Goal: Information Seeking & Learning: Learn about a topic

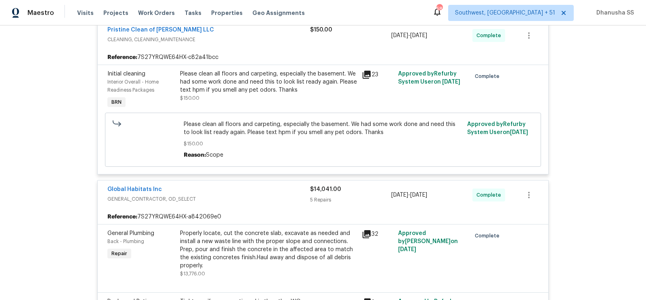
scroll to position [414, 0]
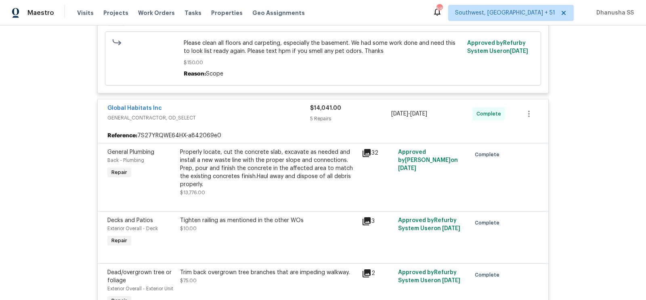
click at [250, 173] on div "Properly locate, cut the concrete slab, excavate as needed and install a new wa…" at bounding box center [268, 168] width 177 height 40
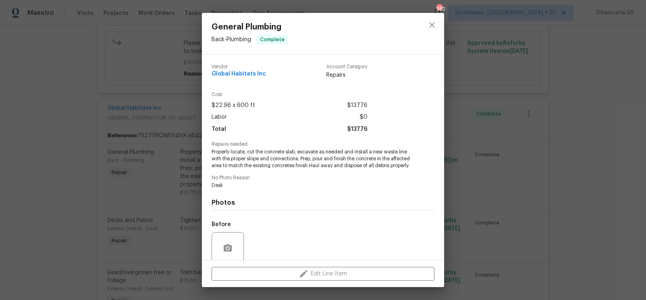
click at [159, 159] on div "General Plumbing Back - Plumbing Complete Vendor Global Habitats Inc Account Ca…" at bounding box center [323, 150] width 646 height 300
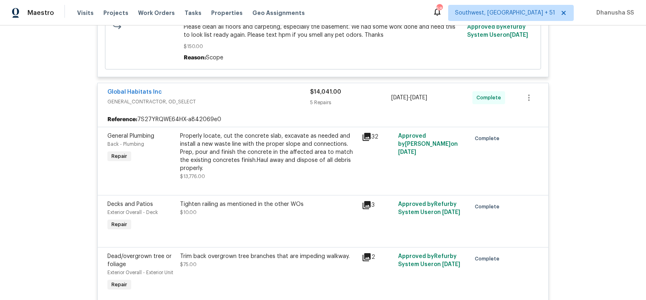
scroll to position [437, 0]
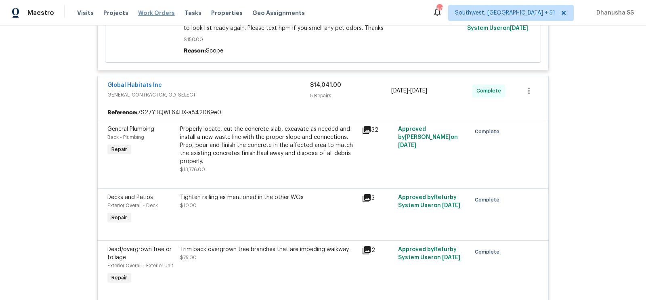
click at [159, 14] on span "Work Orders" at bounding box center [156, 13] width 37 height 8
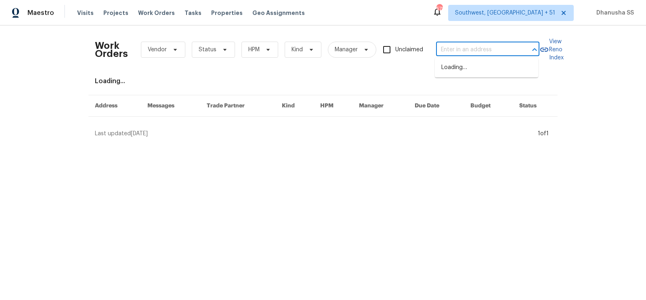
click at [474, 44] on input "text" at bounding box center [476, 50] width 81 height 13
paste input "[STREET_ADDRESS]"
type input "[STREET_ADDRESS]"
click at [466, 62] on li "[STREET_ADDRESS]" at bounding box center [486, 67] width 103 height 13
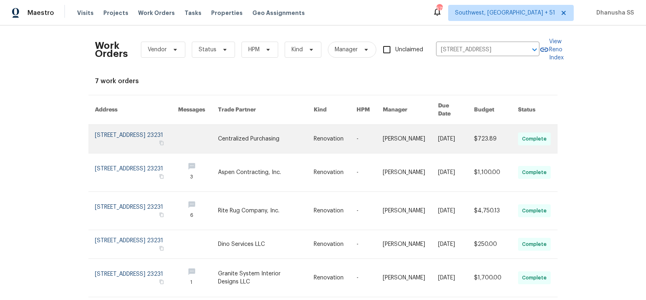
click at [297, 142] on link at bounding box center [266, 139] width 96 height 28
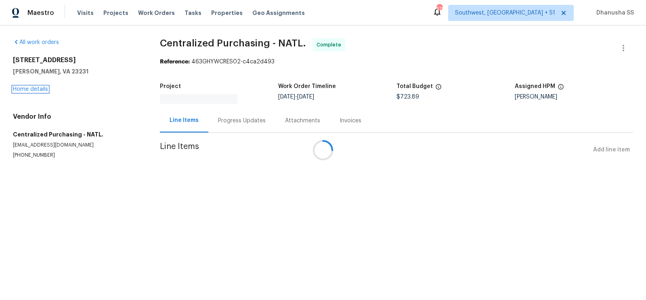
click at [28, 90] on link "Home details" at bounding box center [30, 89] width 35 height 6
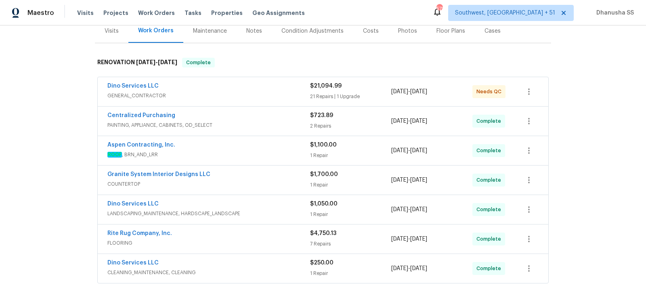
scroll to position [120, 0]
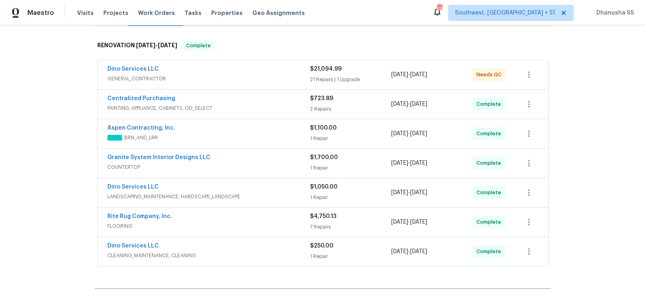
click at [291, 167] on span "COUNTERTOP" at bounding box center [208, 167] width 203 height 8
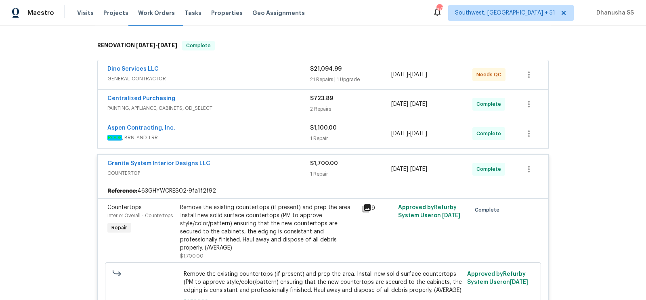
click at [281, 134] on span "ROOF , BRN_AND_LRR" at bounding box center [208, 138] width 203 height 8
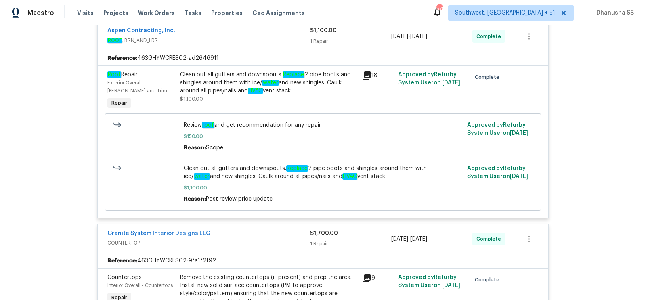
scroll to position [111, 0]
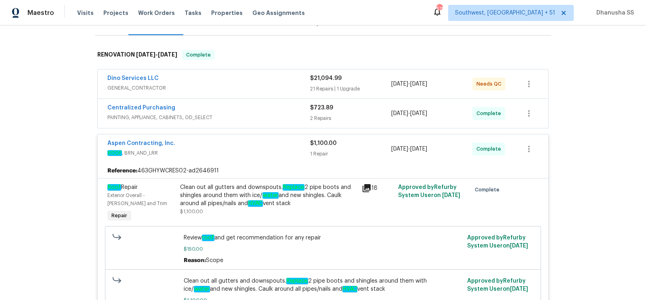
click at [272, 117] on span "PAINTING, APPLIANCE, CABINETS, OD_SELECT" at bounding box center [208, 117] width 203 height 8
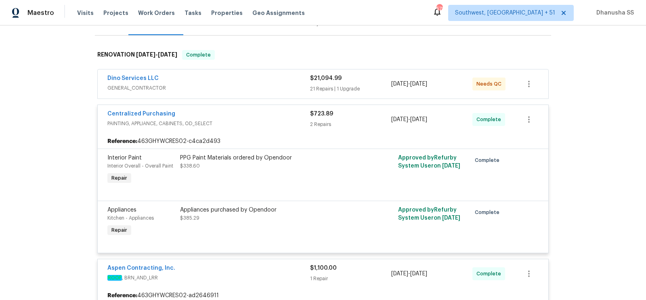
click at [274, 81] on div "Dino Services LLC" at bounding box center [208, 79] width 203 height 10
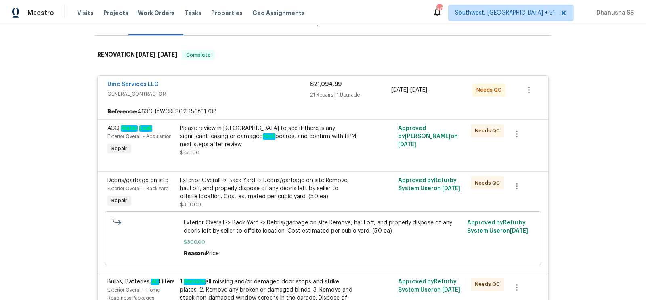
click at [258, 98] on div "Dino Services LLC GENERAL_CONTRACTOR" at bounding box center [208, 89] width 203 height 19
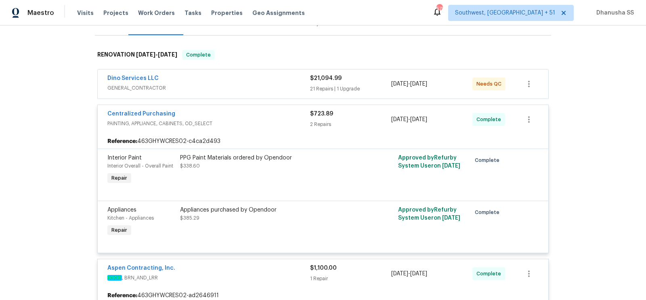
click at [256, 89] on span "GENERAL_CONTRACTOR" at bounding box center [208, 88] width 203 height 8
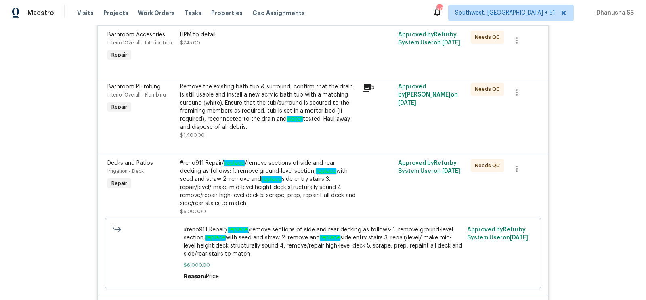
scroll to position [1473, 0]
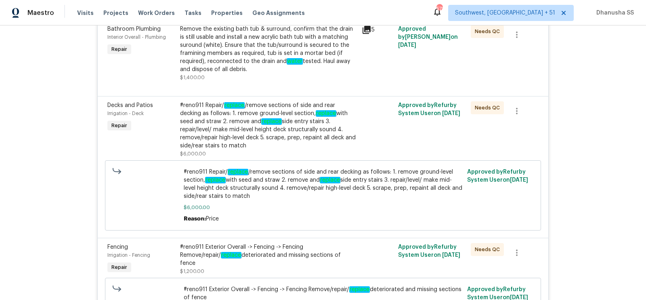
click at [310, 130] on div "#reno911 Repair/ replace /remove sections of side and rear decking as follows: …" at bounding box center [268, 125] width 177 height 48
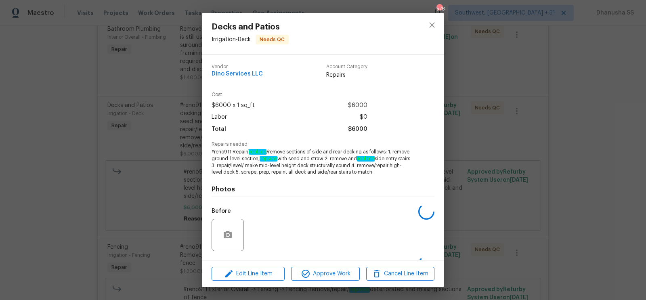
scroll to position [52, 0]
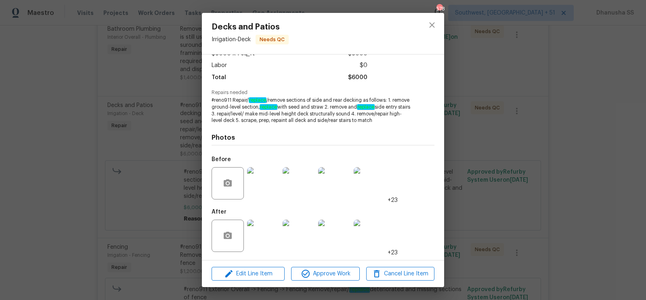
click at [266, 239] on img at bounding box center [263, 236] width 32 height 32
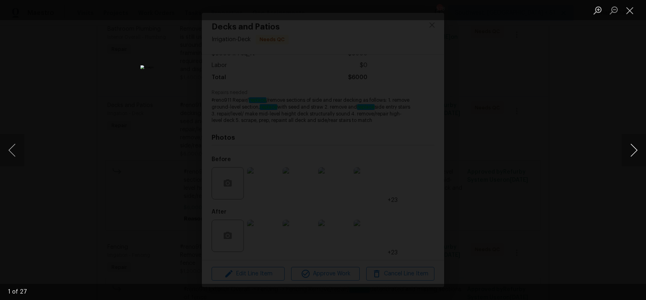
click at [627, 154] on button "Next image" at bounding box center [634, 150] width 24 height 32
click at [517, 163] on div "Lightbox" at bounding box center [323, 150] width 646 height 300
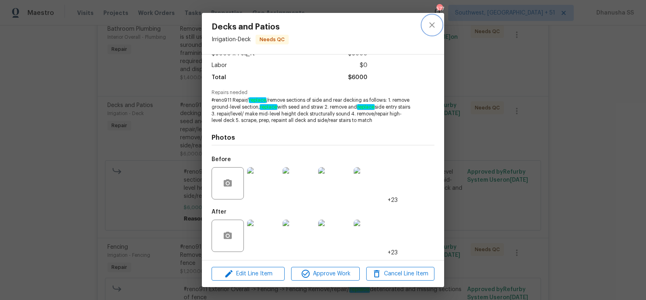
click at [440, 27] on button "close" at bounding box center [431, 24] width 19 height 19
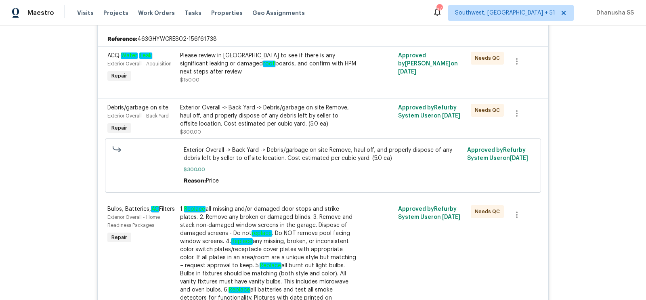
scroll to position [181, 0]
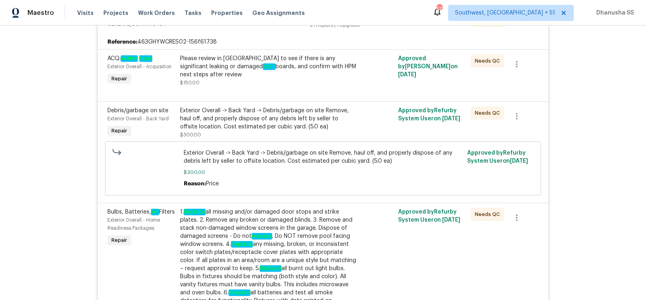
click at [311, 72] on div "Please review in [GEOGRAPHIC_DATA] to see if there is any significant leaking o…" at bounding box center [268, 66] width 177 height 24
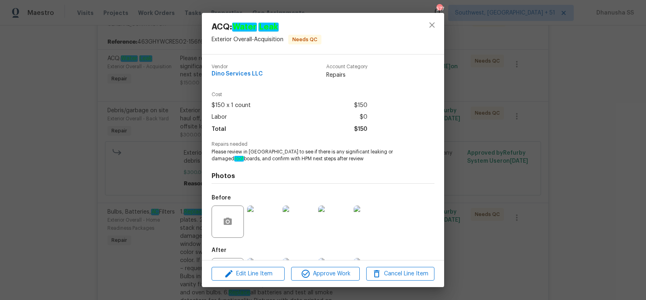
scroll to position [38, 0]
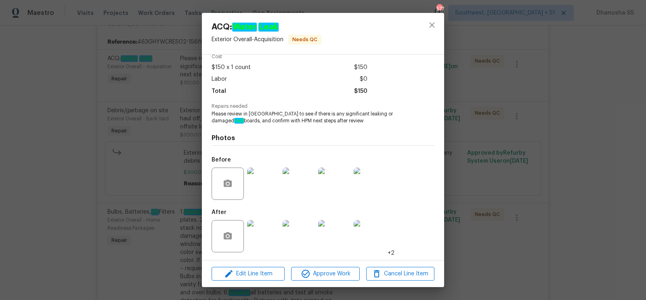
click at [264, 174] on img at bounding box center [263, 183] width 32 height 32
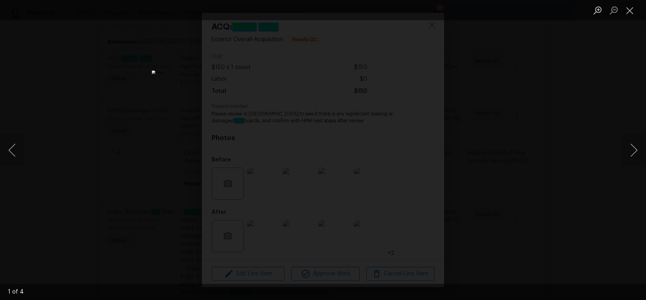
click at [607, 116] on div "Lightbox" at bounding box center [323, 150] width 646 height 300
click at [519, 85] on div "Lightbox" at bounding box center [323, 150] width 646 height 300
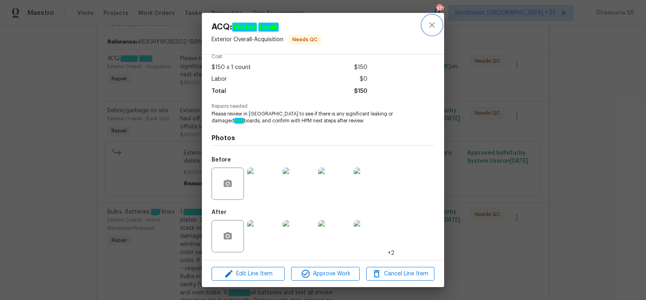
click at [437, 17] on button "close" at bounding box center [431, 24] width 19 height 19
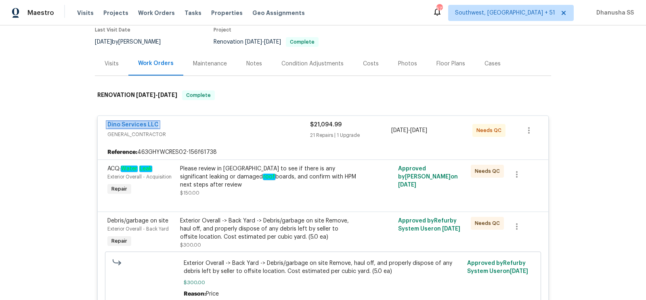
scroll to position [77, 0]
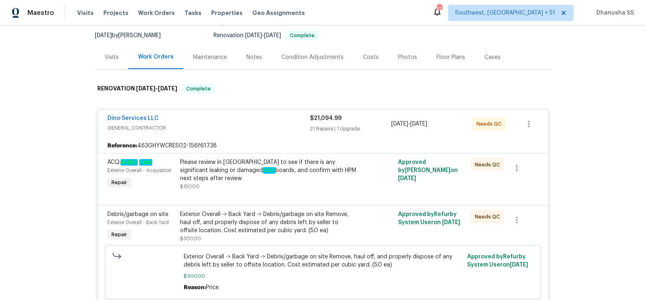
click at [292, 162] on div "Please review in [GEOGRAPHIC_DATA] to see if there is any significant leaking o…" at bounding box center [268, 170] width 177 height 24
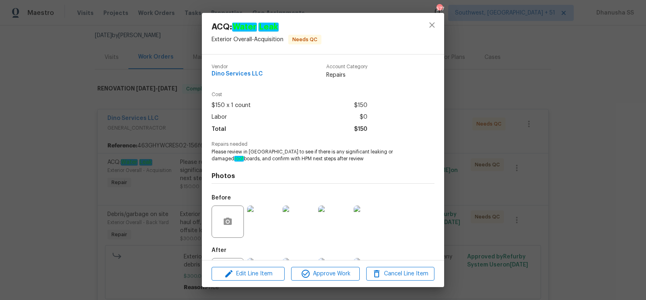
scroll to position [38, 0]
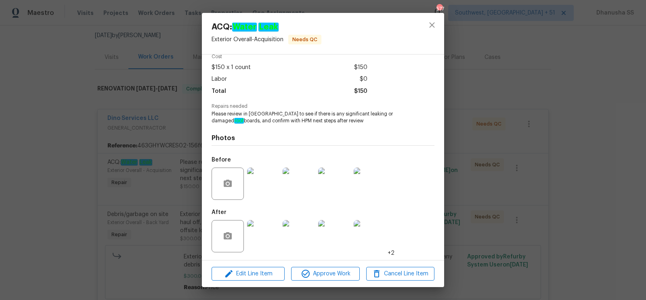
click at [270, 179] on img at bounding box center [263, 183] width 32 height 32
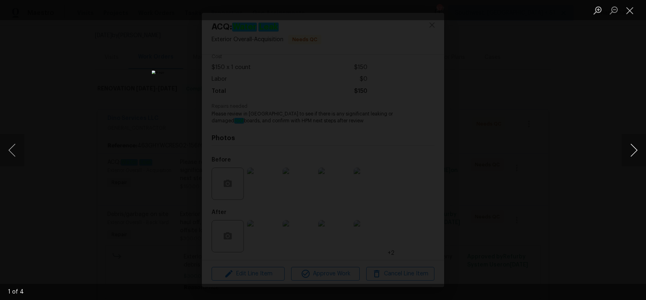
click at [631, 157] on button "Next image" at bounding box center [634, 150] width 24 height 32
click at [634, 164] on button "Next image" at bounding box center [634, 150] width 24 height 32
click at [537, 89] on div "Lightbox" at bounding box center [323, 150] width 646 height 300
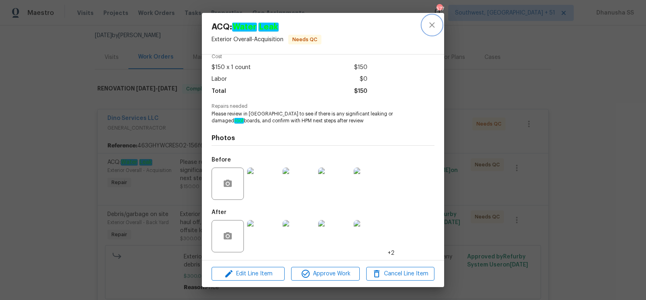
click at [431, 31] on button "close" at bounding box center [431, 24] width 19 height 19
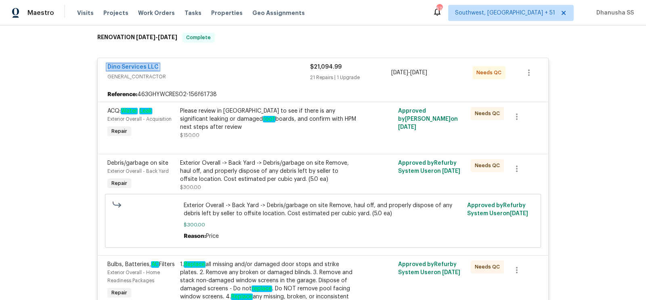
scroll to position [0, 0]
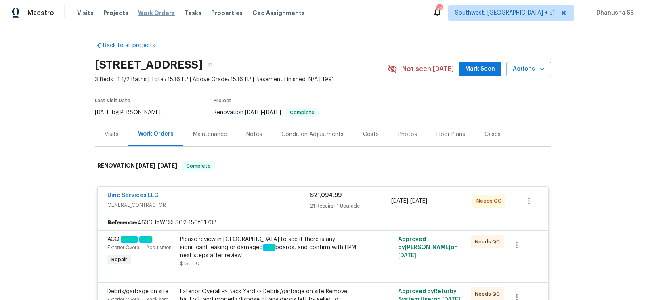
click at [153, 11] on span "Work Orders" at bounding box center [156, 13] width 37 height 8
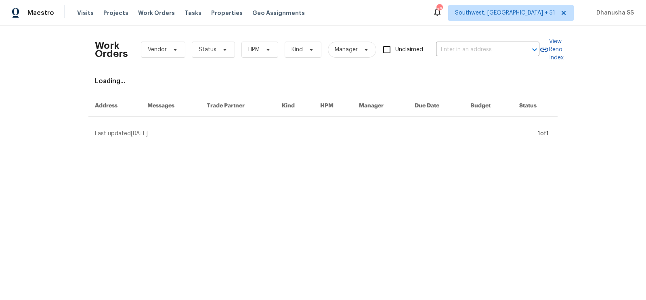
click at [482, 59] on div "Work Orders Vendor Status HPM Kind Manager Unclaimed ​" at bounding box center [317, 50] width 444 height 36
click at [483, 57] on div "Work Orders Vendor Status HPM Kind Manager Unclaimed ​" at bounding box center [317, 50] width 444 height 36
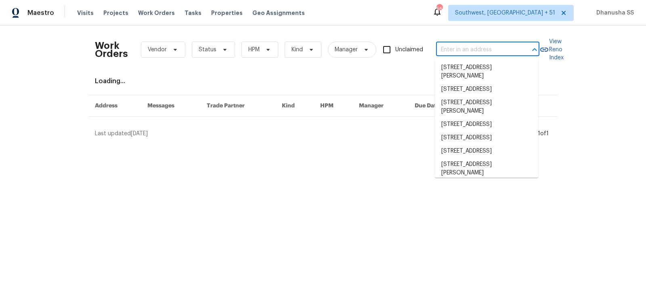
click at [483, 52] on input "text" at bounding box center [476, 50] width 81 height 13
paste input "[STREET_ADDRESS]"
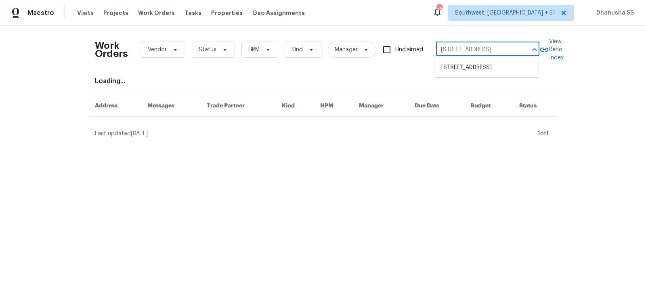
scroll to position [0, 33]
type input "[STREET_ADDRESS]"
click at [482, 69] on li "[STREET_ADDRESS]" at bounding box center [486, 67] width 103 height 13
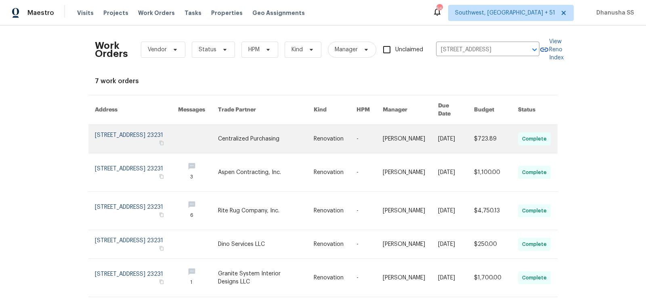
click at [331, 134] on link at bounding box center [335, 139] width 43 height 28
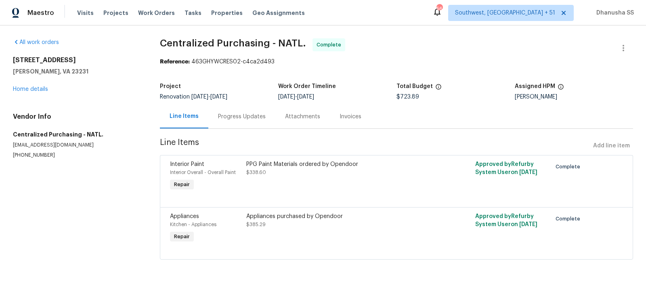
click at [33, 97] on div "All work orders [STREET_ADDRESS] Home details Vendor Info Centralized Purchasin…" at bounding box center [77, 98] width 128 height 120
click at [33, 92] on link "Home details" at bounding box center [30, 89] width 35 height 6
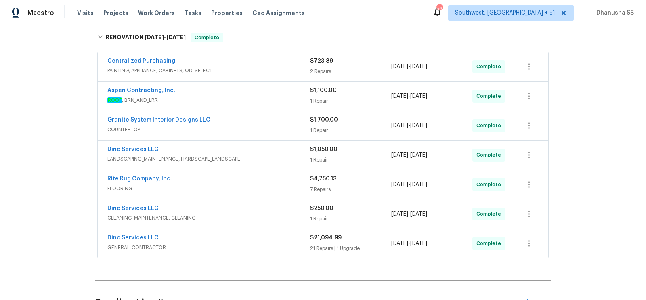
scroll to position [93, 0]
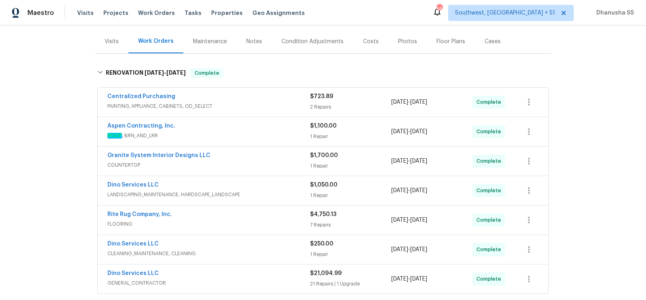
click at [266, 103] on span "PAINTING, APPLIANCE, CABINETS, OD_SELECT" at bounding box center [208, 106] width 203 height 8
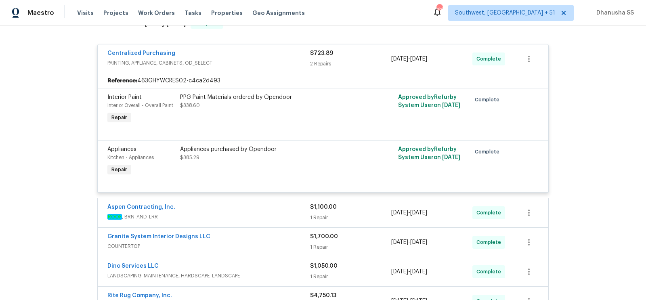
scroll to position [179, 0]
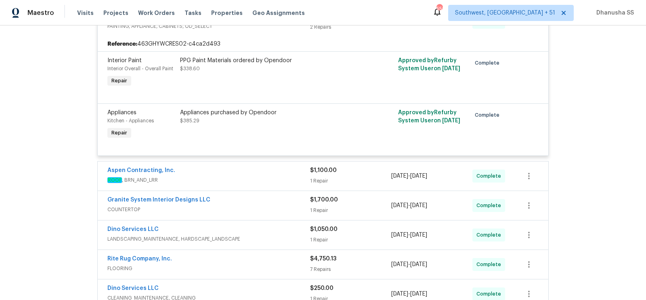
click at [250, 177] on span "ROOF , BRN_AND_LRR" at bounding box center [208, 180] width 203 height 8
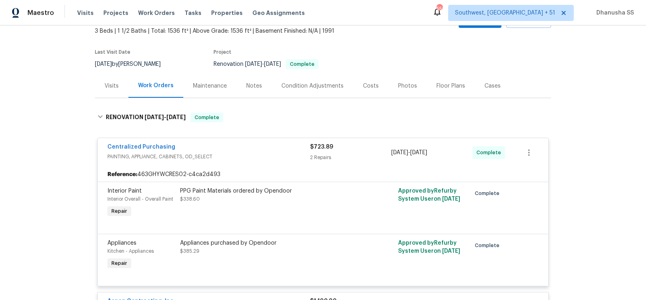
scroll to position [0, 0]
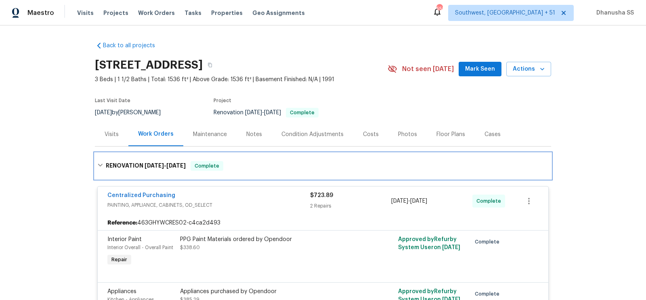
click at [247, 156] on div "RENOVATION [DATE] - [DATE] Complete" at bounding box center [323, 166] width 456 height 26
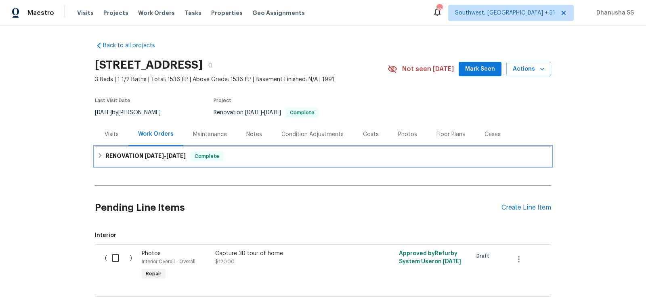
click at [253, 164] on div "RENOVATION [DATE] - [DATE] Complete" at bounding box center [323, 155] width 456 height 19
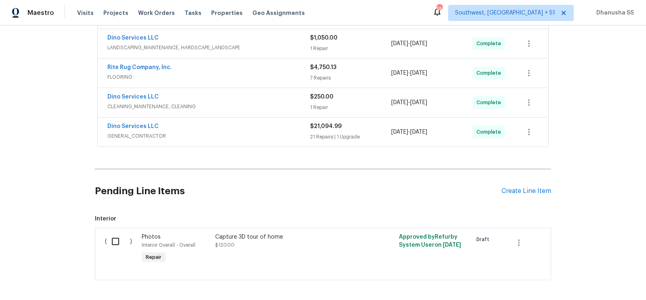
scroll to position [576, 0]
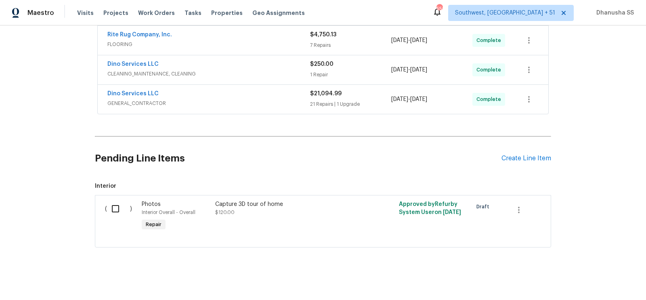
click at [222, 111] on div "Dino Services LLC GENERAL_CONTRACTOR $21,094.99 21 Repairs | 1 Upgrade [DATE] -…" at bounding box center [323, 99] width 450 height 29
click at [224, 106] on div "Dino Services LLC GENERAL_CONTRACTOR" at bounding box center [208, 99] width 203 height 19
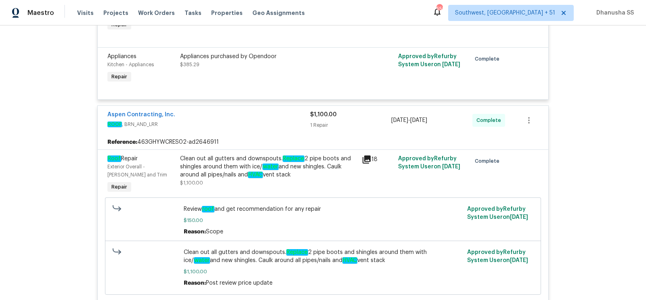
scroll to position [0, 0]
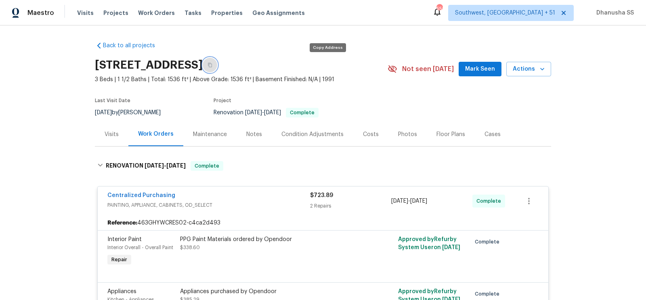
click at [212, 65] on icon "button" at bounding box center [209, 65] width 5 height 5
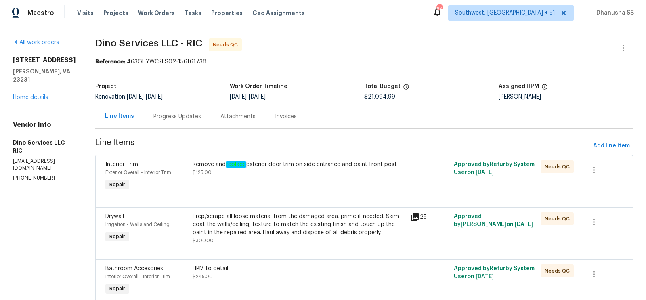
click at [184, 112] on div "Progress Updates" at bounding box center [177, 117] width 67 height 24
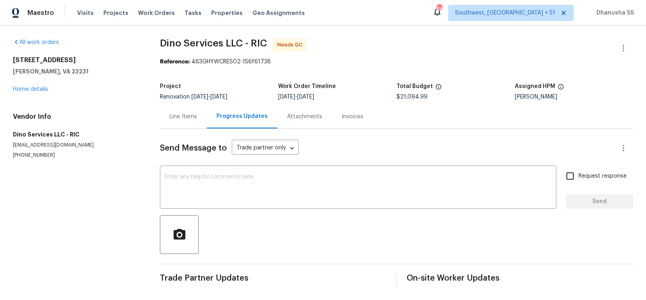
click at [193, 120] on div "Line Items" at bounding box center [183, 117] width 27 height 8
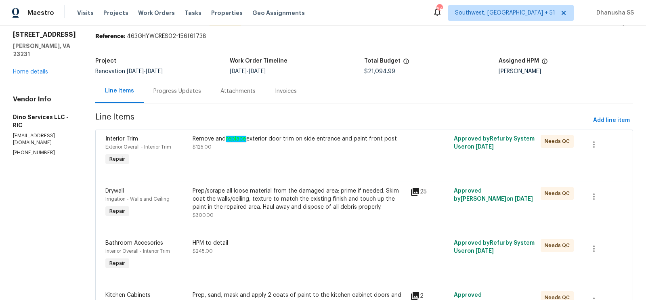
scroll to position [23, 0]
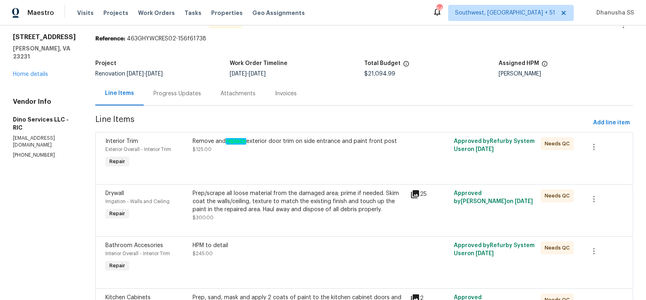
click at [510, 73] on div "[PERSON_NAME]" at bounding box center [565, 74] width 134 height 6
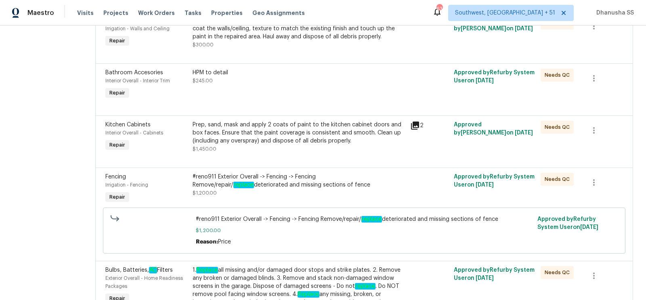
scroll to position [0, 0]
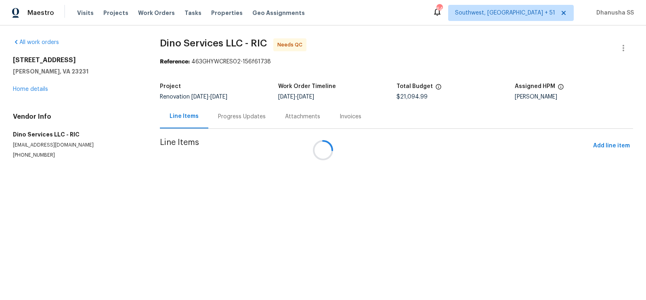
click at [231, 114] on div at bounding box center [323, 150] width 646 height 300
click at [226, 118] on div at bounding box center [323, 150] width 646 height 300
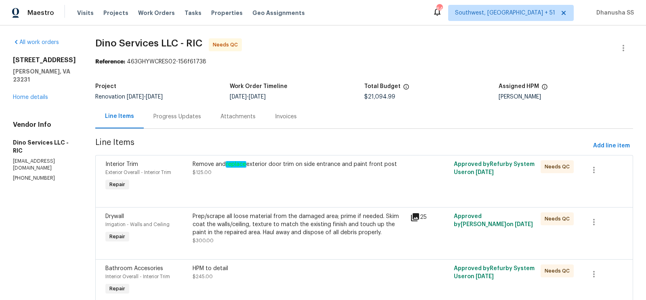
click at [184, 113] on div "Progress Updates" at bounding box center [177, 117] width 67 height 24
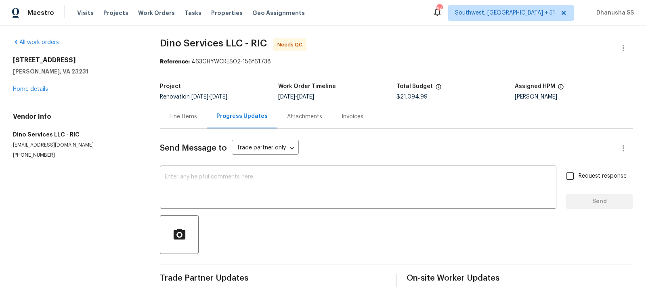
click at [527, 92] on div "Assigned HPM" at bounding box center [574, 89] width 118 height 10
click at [529, 99] on div "[PERSON_NAME]" at bounding box center [574, 97] width 118 height 6
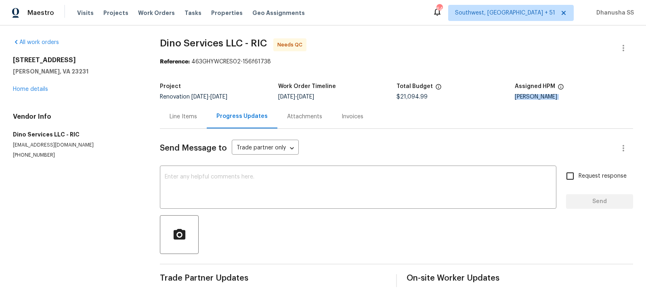
click at [529, 99] on div "[PERSON_NAME]" at bounding box center [574, 97] width 118 height 6
copy div "[PERSON_NAME]"
click at [187, 109] on div "Line Items" at bounding box center [183, 117] width 47 height 24
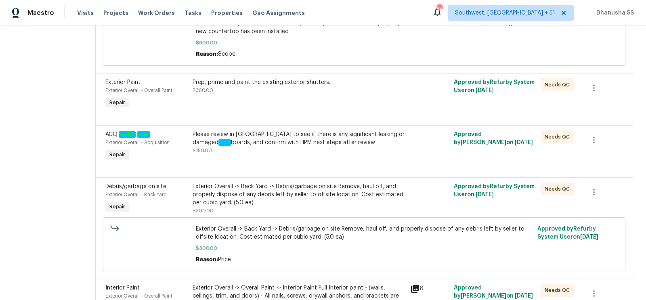
scroll to position [1089, 0]
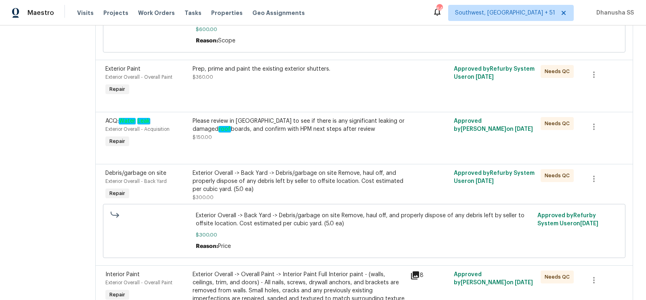
click at [242, 134] on div "Please review in attic to see if there is any significant leaking or damaged ro…" at bounding box center [299, 129] width 213 height 24
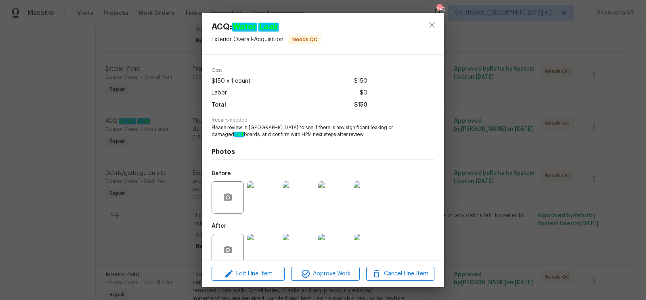
scroll to position [27, 0]
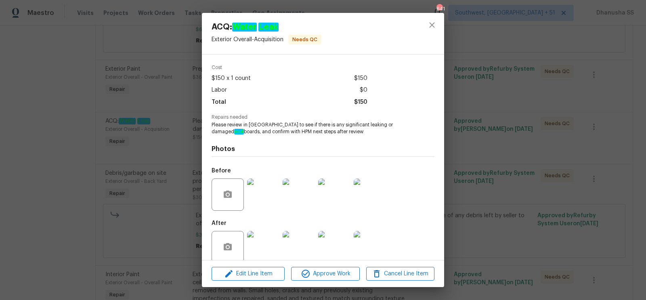
click at [496, 132] on div "ACQ: Water Leak Exterior Overall - Acquisition Needs QC Vendor Dino Services LL…" at bounding box center [323, 150] width 646 height 300
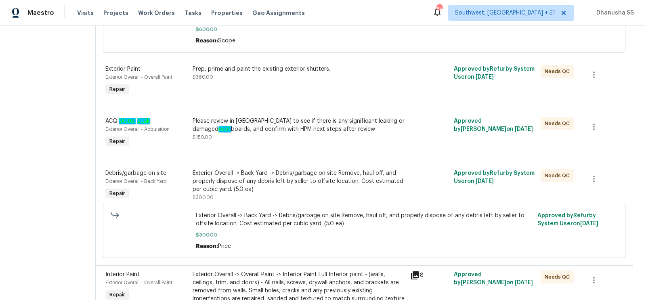
click at [249, 118] on div "Please review in [GEOGRAPHIC_DATA] to see if there is any significant leaking o…" at bounding box center [299, 125] width 213 height 16
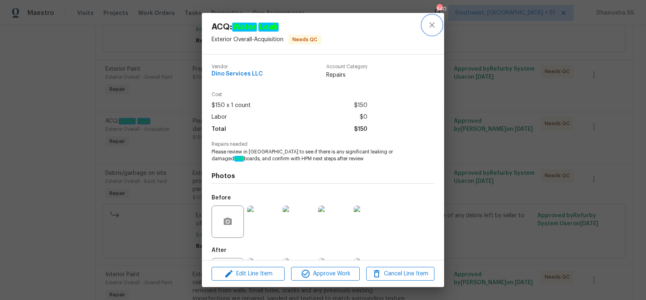
click at [435, 25] on icon "close" at bounding box center [432, 25] width 10 height 10
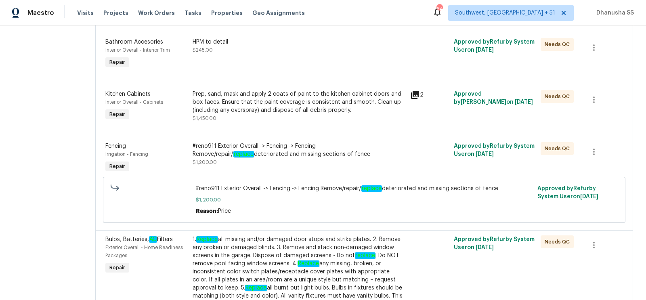
scroll to position [0, 0]
